Goal: Information Seeking & Learning: Learn about a topic

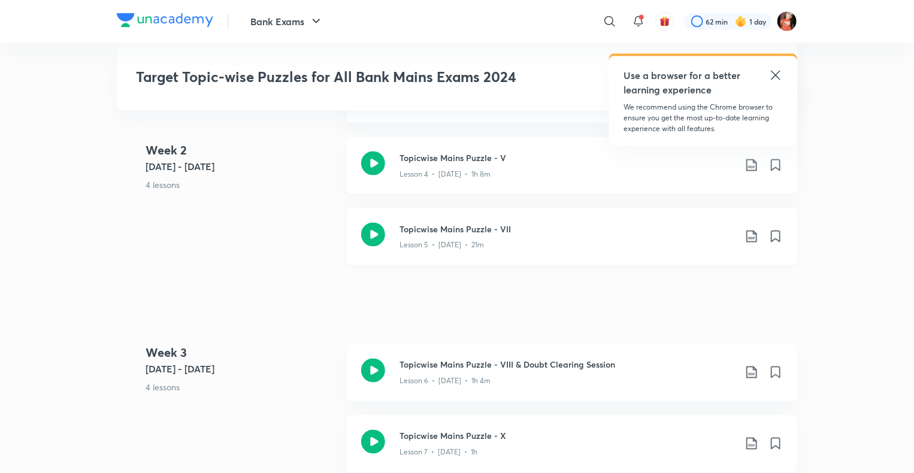
scroll to position [898, 0]
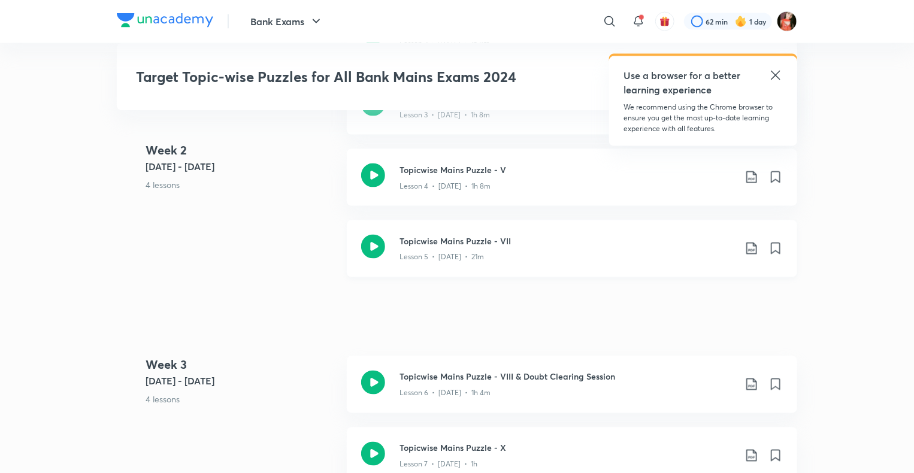
click at [747, 253] on icon at bounding box center [751, 248] width 14 height 14
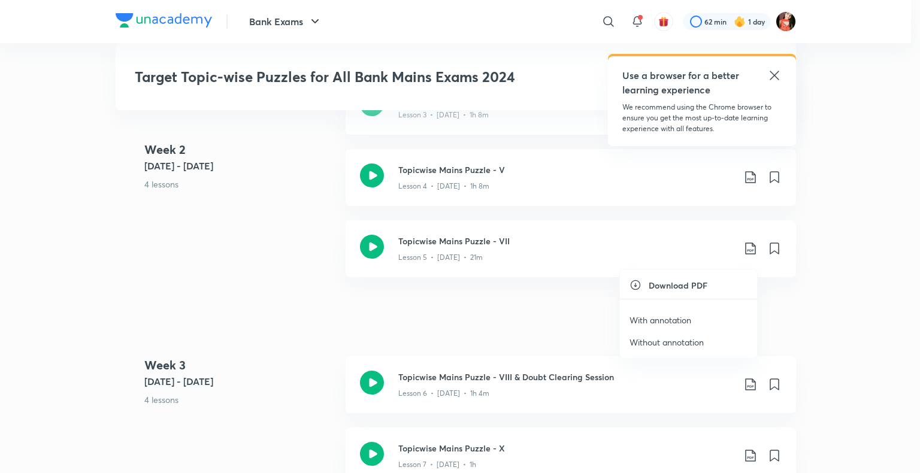
click at [683, 318] on p "With annotation" at bounding box center [660, 320] width 62 height 13
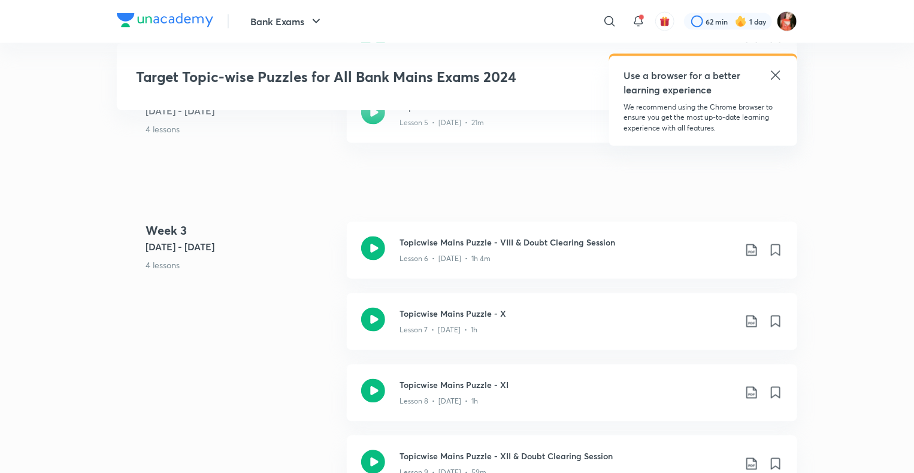
scroll to position [1078, 0]
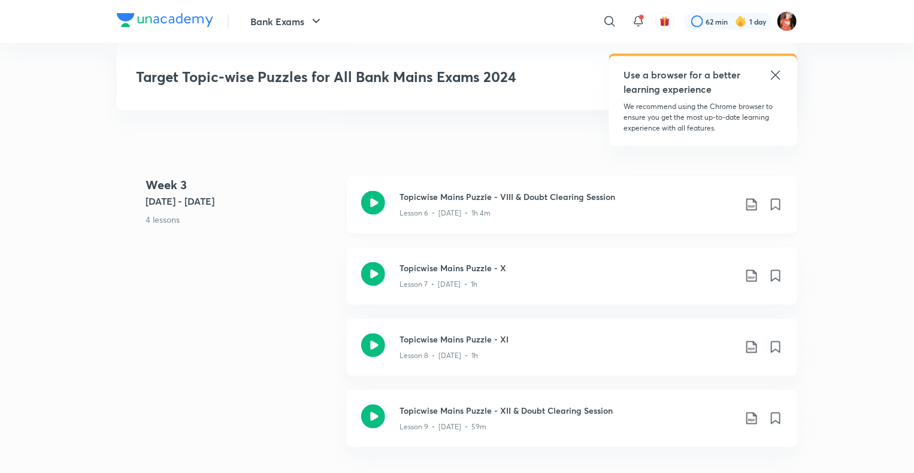
click at [755, 210] on icon at bounding box center [751, 205] width 10 height 12
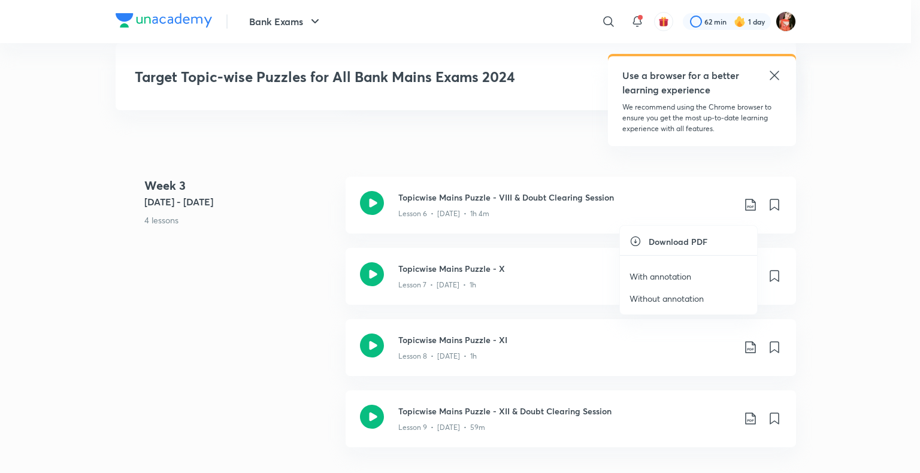
click at [647, 276] on p "With annotation" at bounding box center [660, 276] width 62 height 13
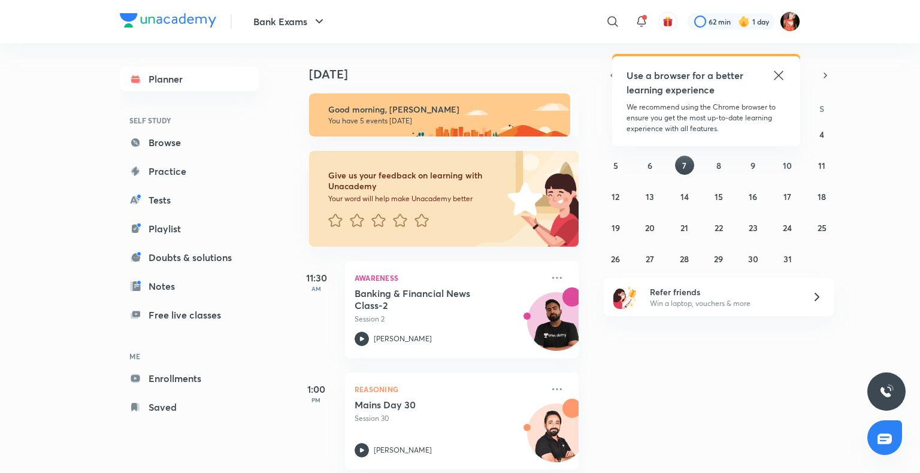
click at [781, 74] on icon at bounding box center [778, 75] width 14 height 14
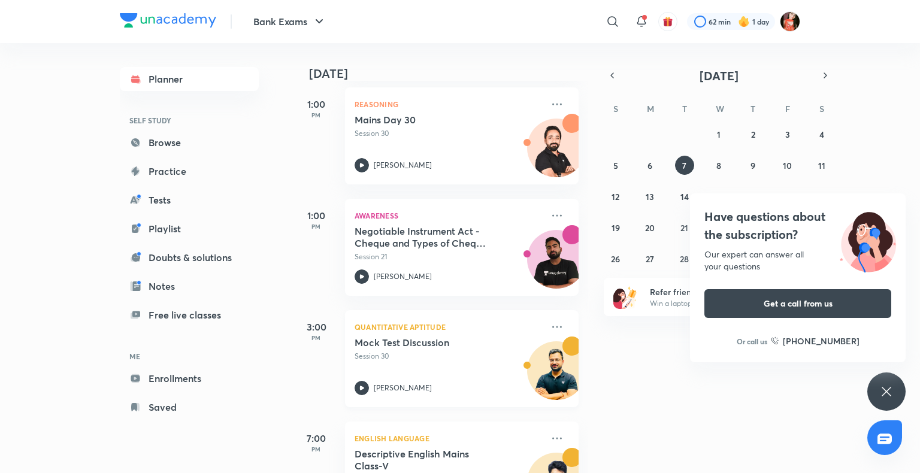
scroll to position [349, 0]
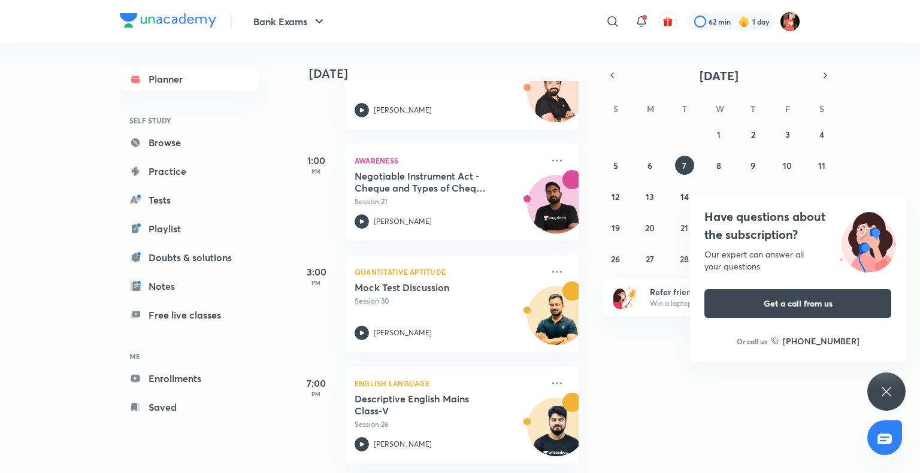
drag, startPoint x: 879, startPoint y: 397, endPoint x: 881, endPoint y: 406, distance: 9.3
click at [881, 406] on div "Have questions about the subscription? Our expert can answer all your questions…" at bounding box center [886, 391] width 38 height 38
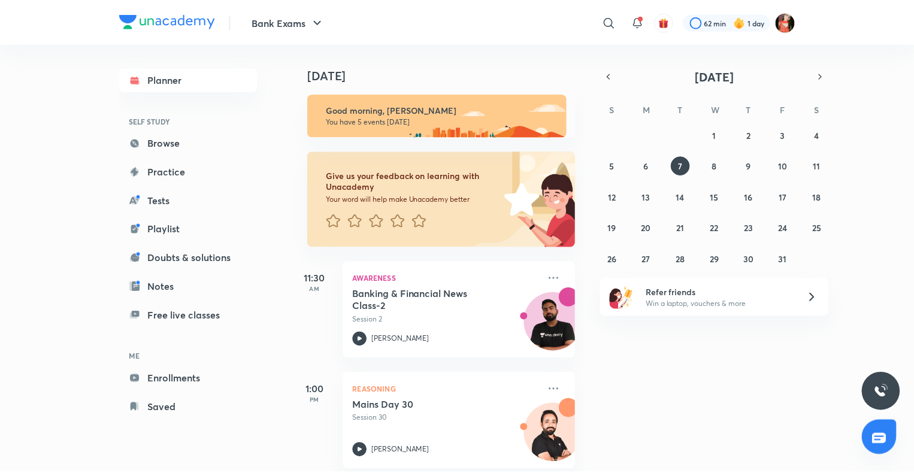
scroll to position [60, 0]
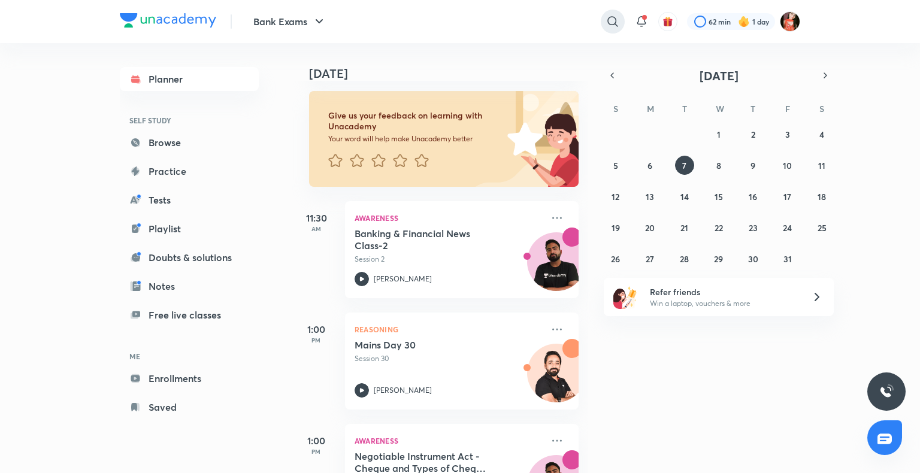
click at [615, 20] on icon at bounding box center [612, 21] width 10 height 10
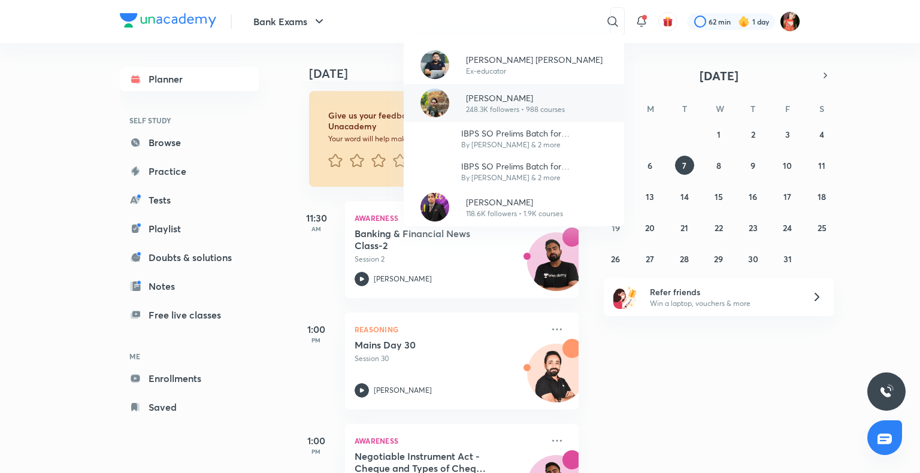
click at [463, 111] on div "[PERSON_NAME] 248.3K followers • 988 courses" at bounding box center [510, 103] width 108 height 23
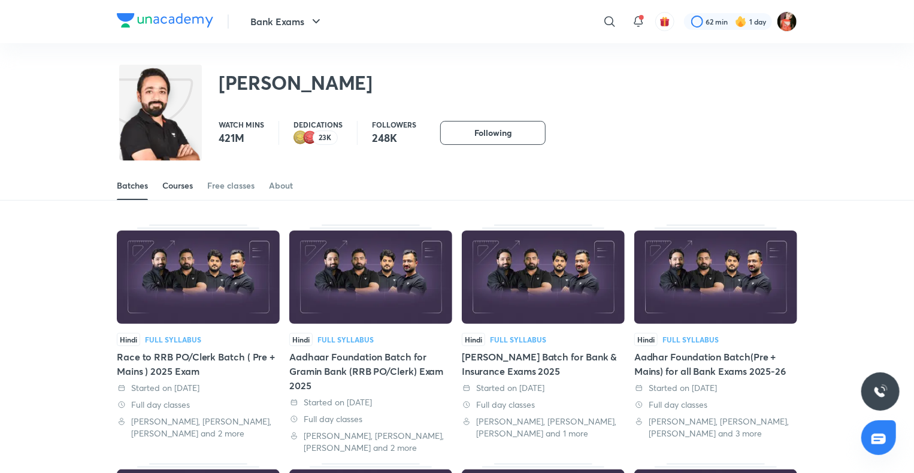
click at [165, 183] on div "Courses" at bounding box center [177, 186] width 31 height 12
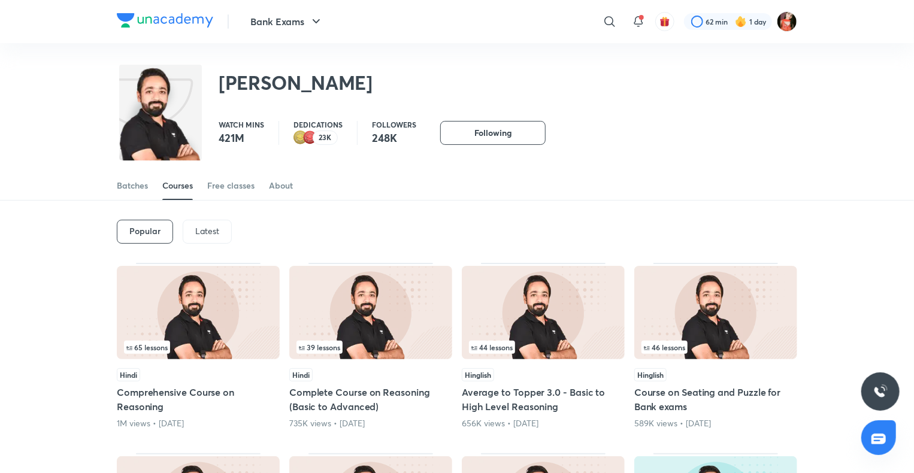
click at [205, 236] on p "Latest" at bounding box center [207, 231] width 24 height 10
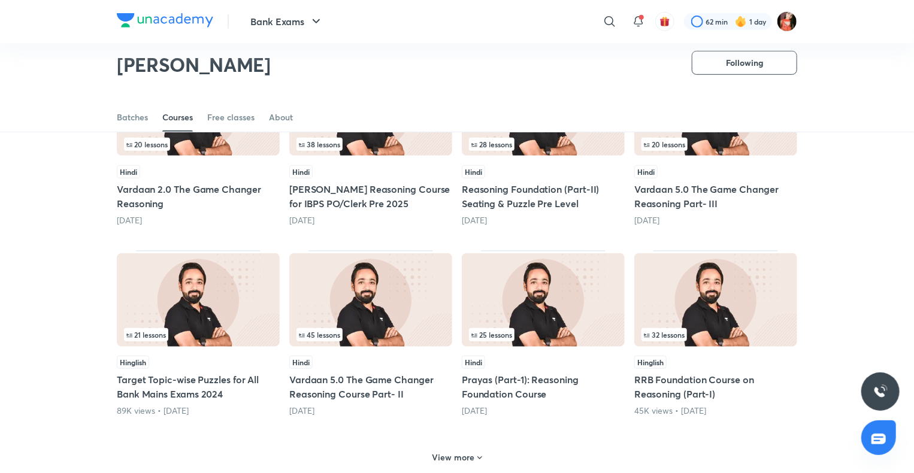
scroll to position [411, 0]
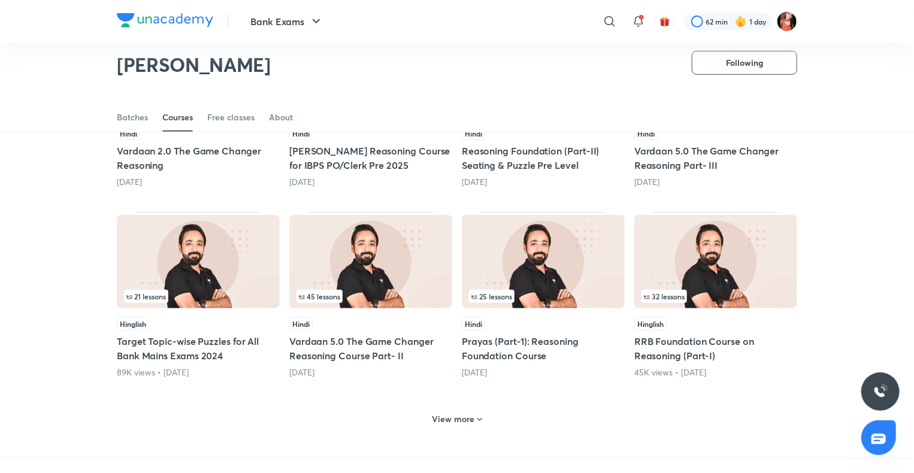
click at [462, 413] on h6 "View more" at bounding box center [453, 419] width 43 height 12
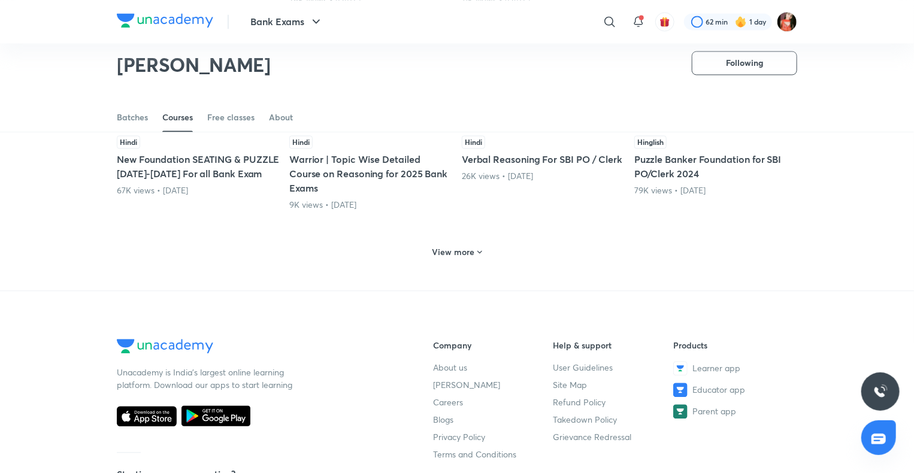
scroll to position [1129, 0]
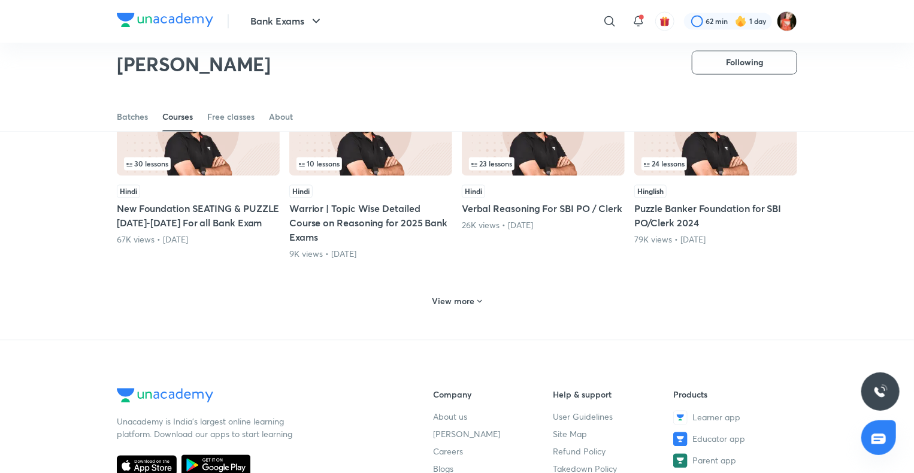
click at [459, 302] on h6 "View more" at bounding box center [453, 302] width 43 height 12
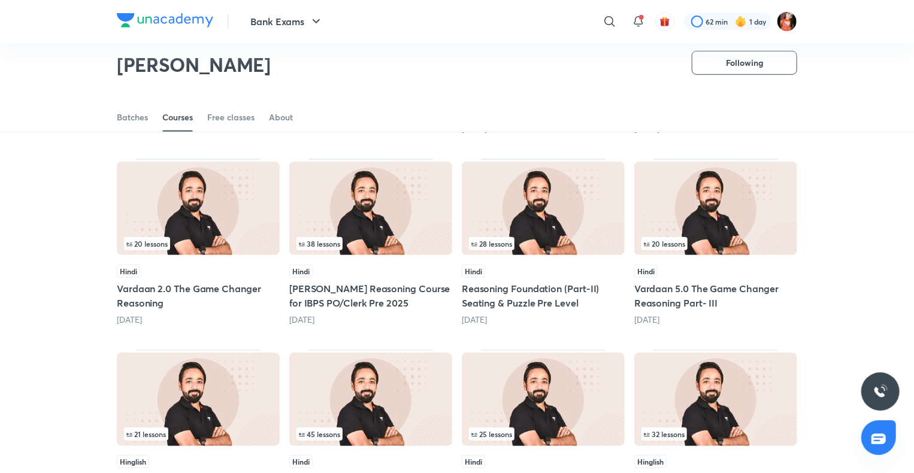
scroll to position [471, 0]
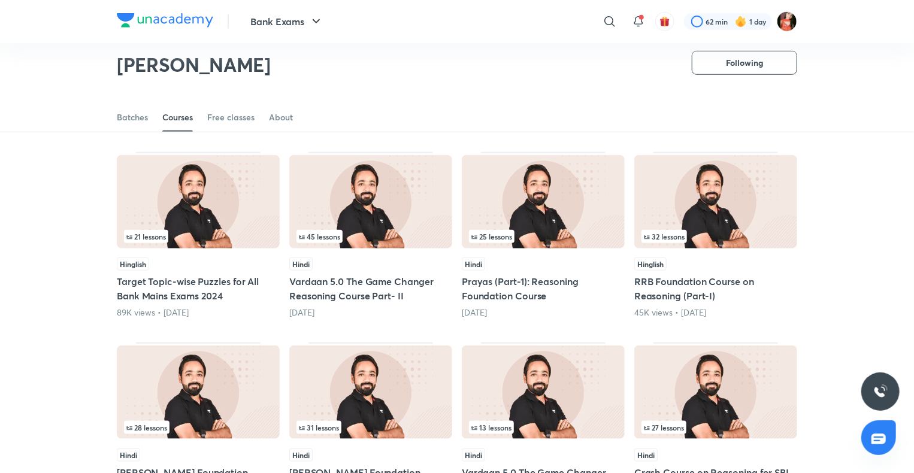
click at [237, 287] on h5 "Target Topic-wise Puzzles for All Bank Mains Exams 2024" at bounding box center [198, 288] width 163 height 29
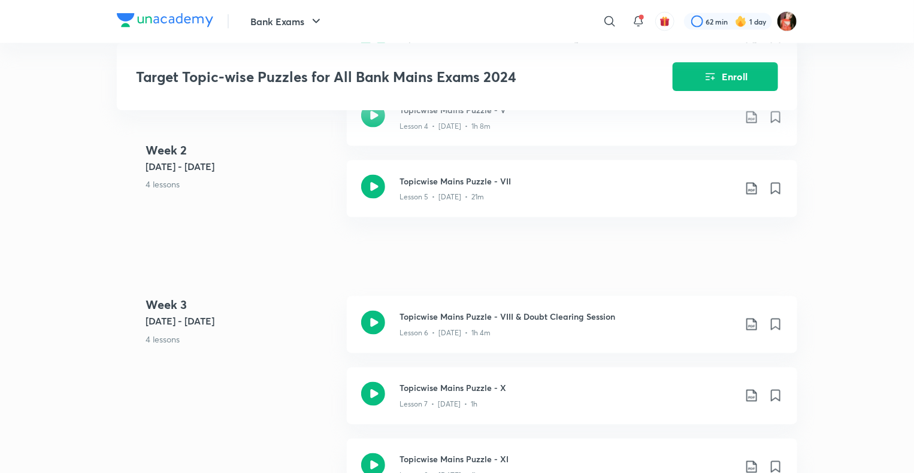
scroll to position [1018, 0]
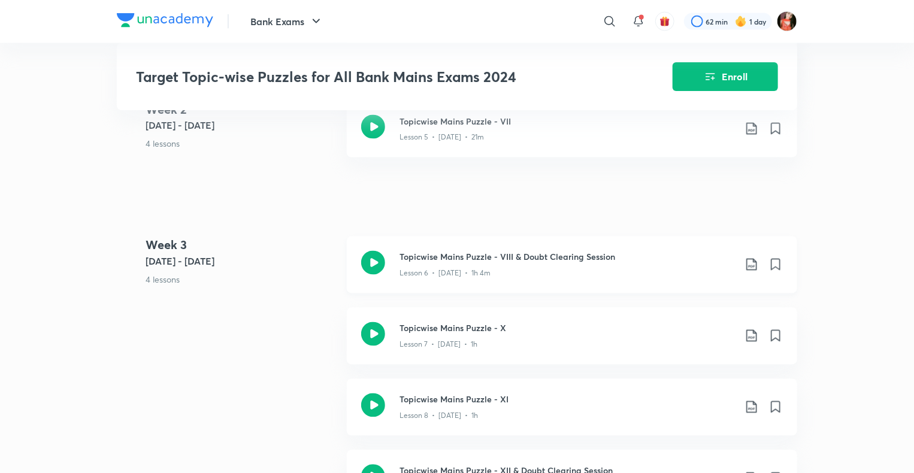
click at [753, 272] on icon at bounding box center [751, 264] width 14 height 14
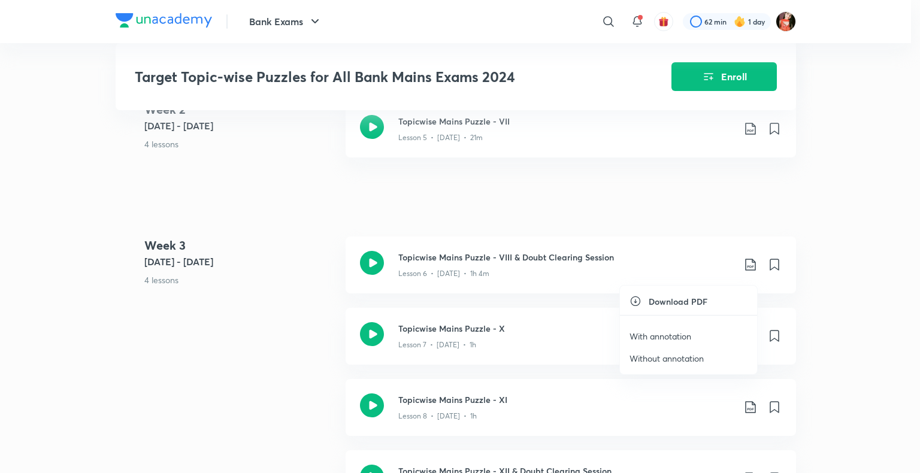
click at [636, 334] on p "With annotation" at bounding box center [660, 336] width 62 height 13
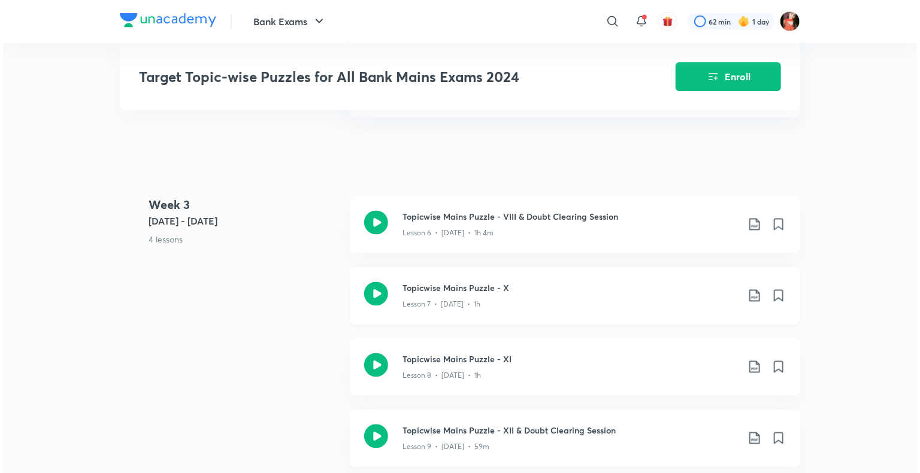
scroll to position [1078, 0]
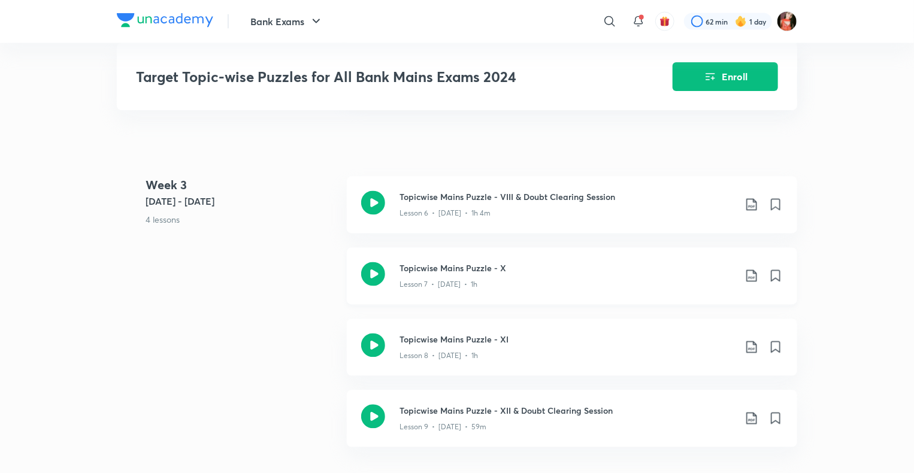
click at [748, 283] on icon at bounding box center [751, 276] width 14 height 14
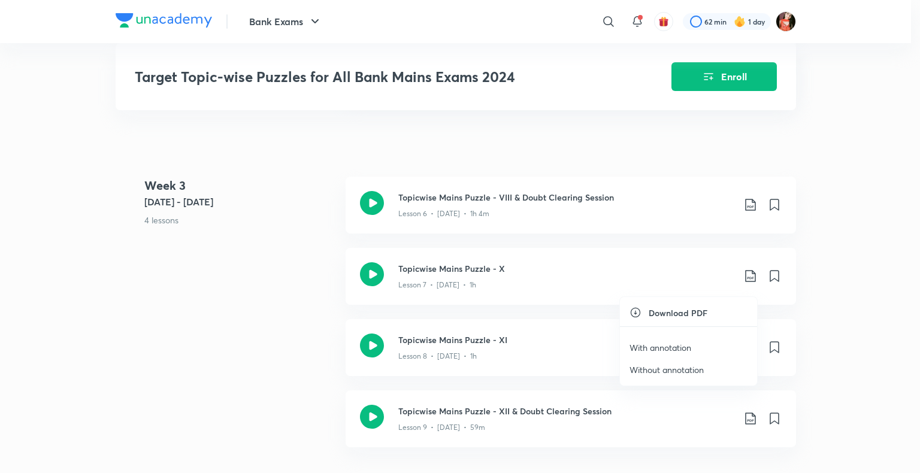
click at [666, 352] on p "With annotation" at bounding box center [660, 347] width 62 height 13
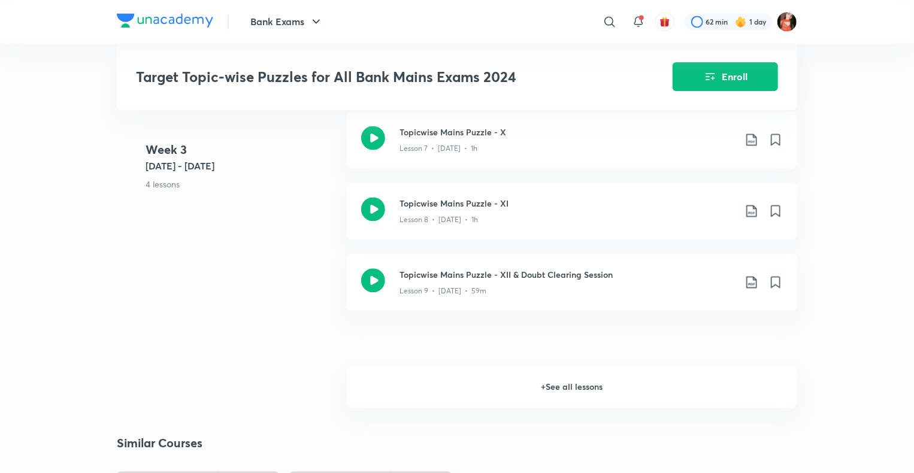
scroll to position [1258, 0]
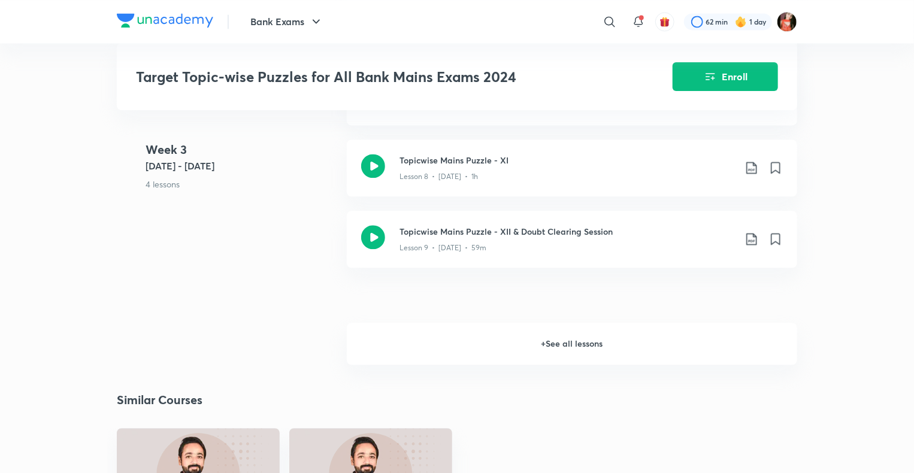
click at [605, 347] on h6 "+ See all lessons" at bounding box center [572, 344] width 450 height 42
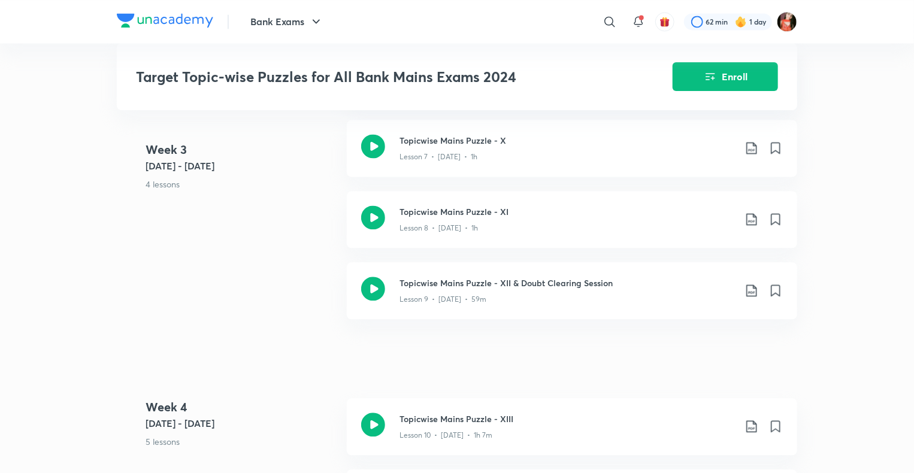
scroll to position [1138, 0]
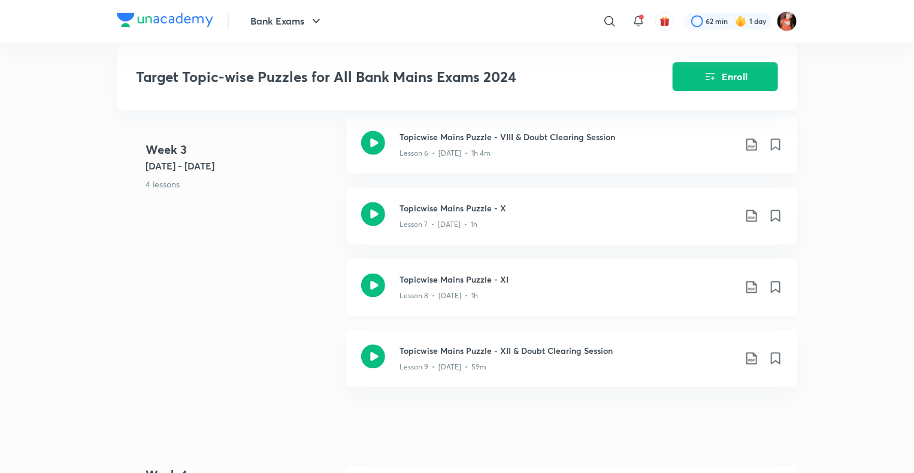
click at [750, 291] on icon at bounding box center [751, 287] width 14 height 14
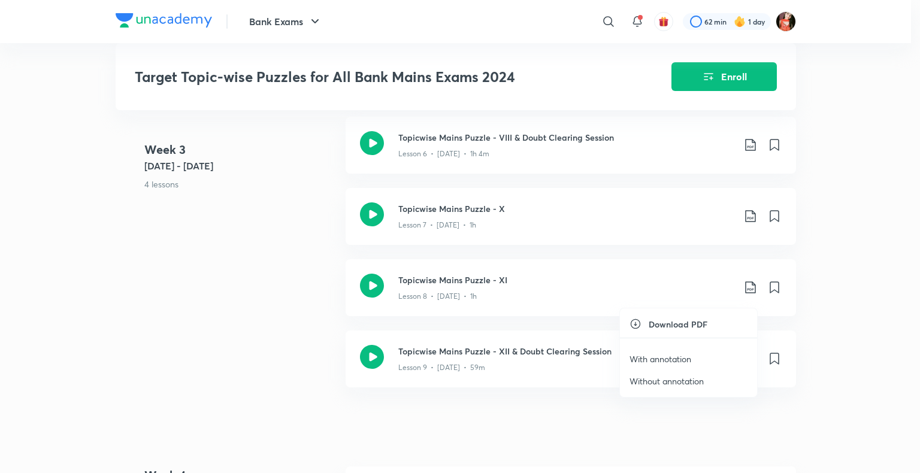
click at [653, 353] on p "With annotation" at bounding box center [660, 359] width 62 height 13
